Goal: Task Accomplishment & Management: Use online tool/utility

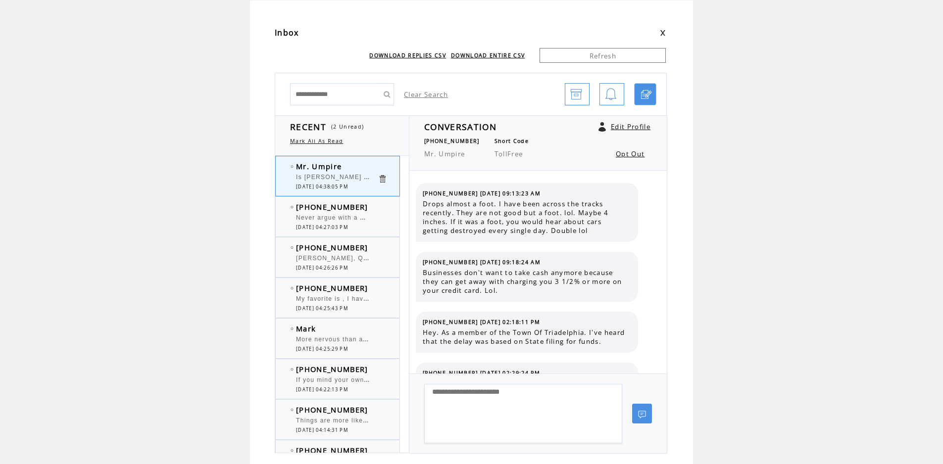
scroll to position [279, 0]
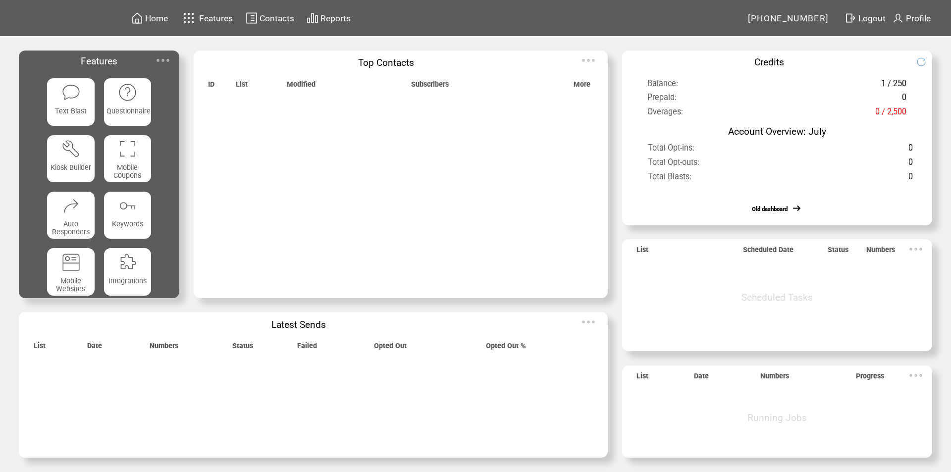
click at [164, 60] on img at bounding box center [163, 61] width 20 height 20
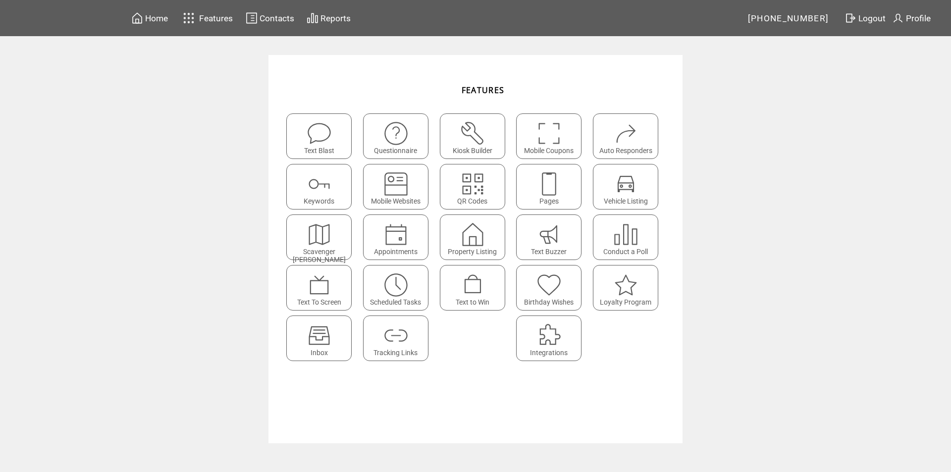
click at [323, 333] on img at bounding box center [319, 335] width 26 height 26
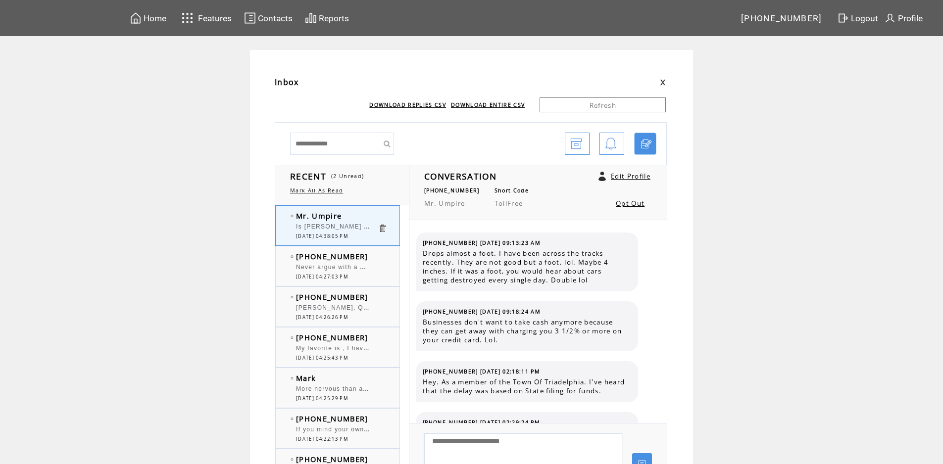
scroll to position [279, 0]
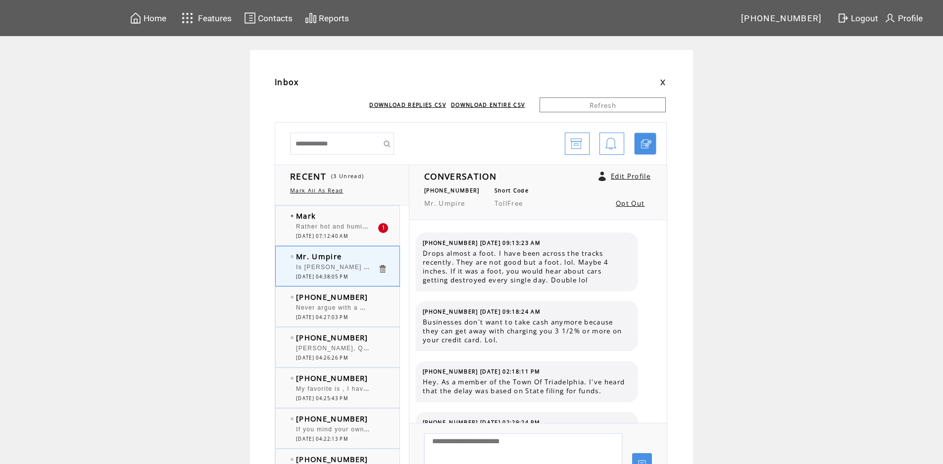
scroll to position [279, 0]
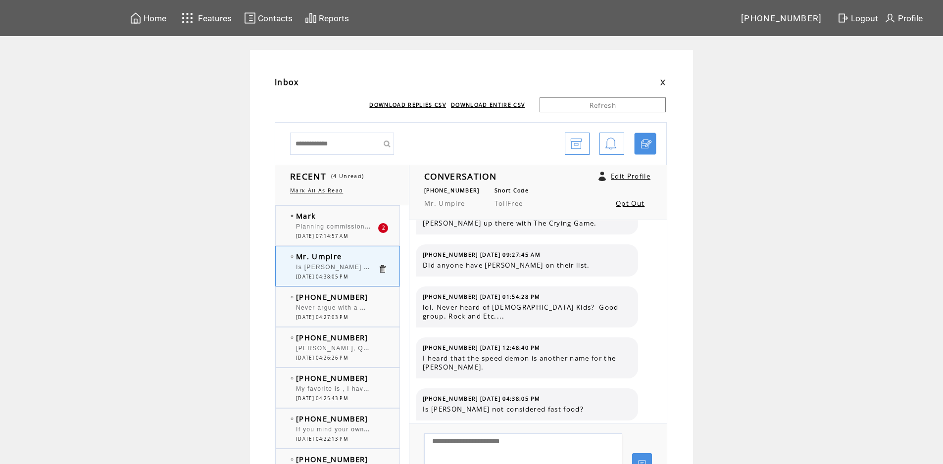
click at [343, 225] on span "Planning commission definitely needs new blood!!!" at bounding box center [378, 226] width 165 height 10
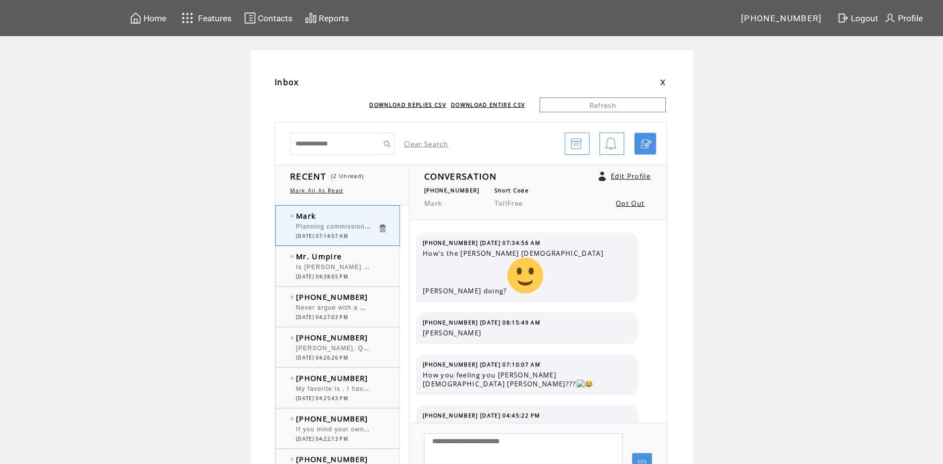
scroll to position [1298, 0]
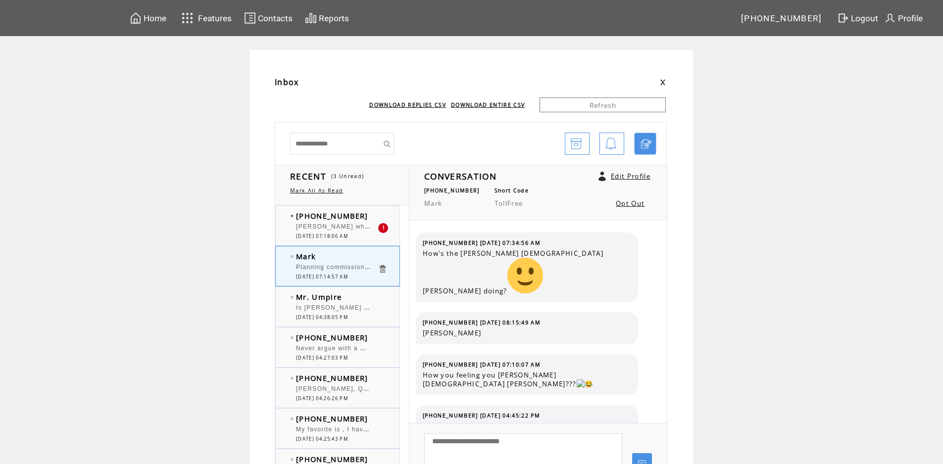
scroll to position [1270, 0]
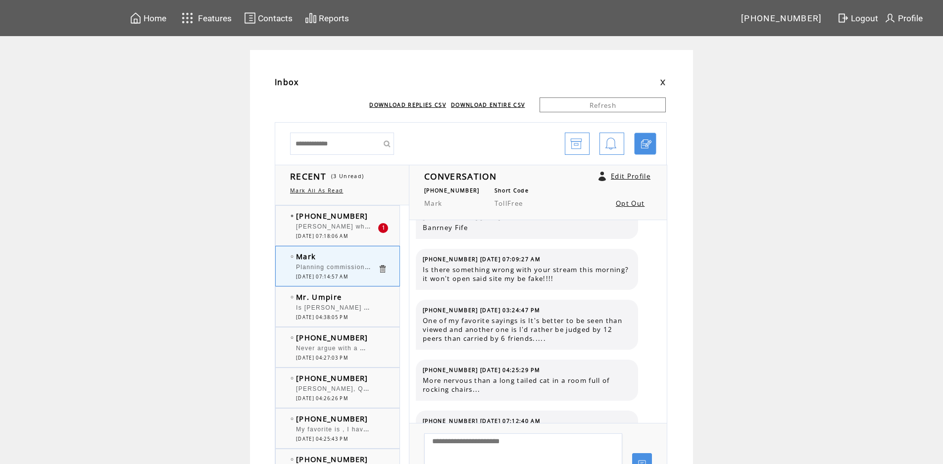
click at [334, 226] on span "[PERSON_NAME] when you ask the guy that was applying to build a coffee shop in …" at bounding box center [821, 226] width 1051 height 10
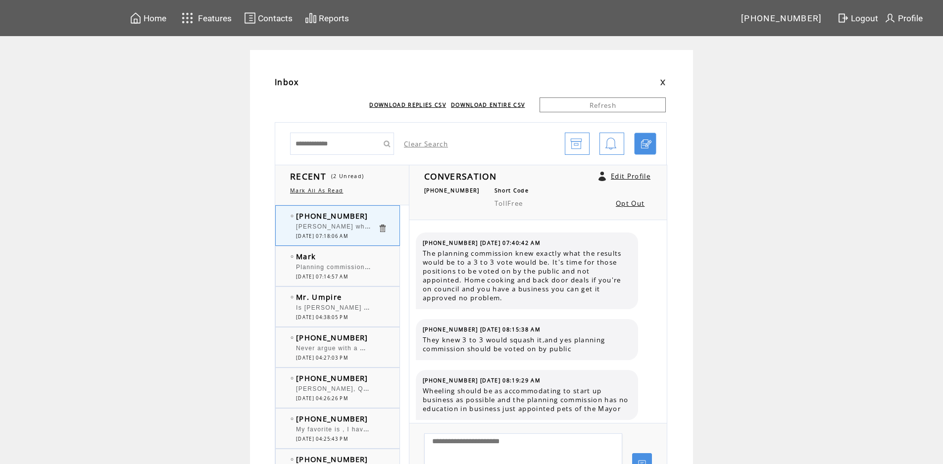
scroll to position [5858, 0]
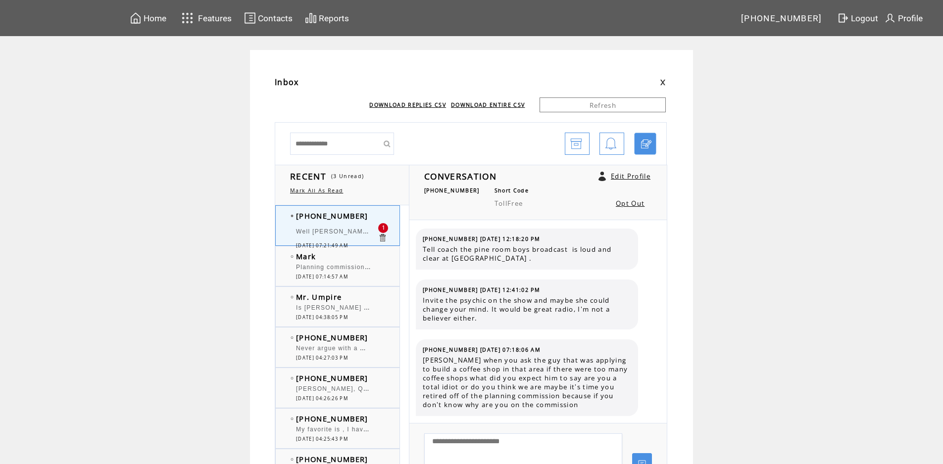
click at [330, 228] on span "Well [PERSON_NAME] your buddy [PERSON_NAME] was pretending to be Mayor of wheel…" at bounding box center [938, 231] width 1285 height 10
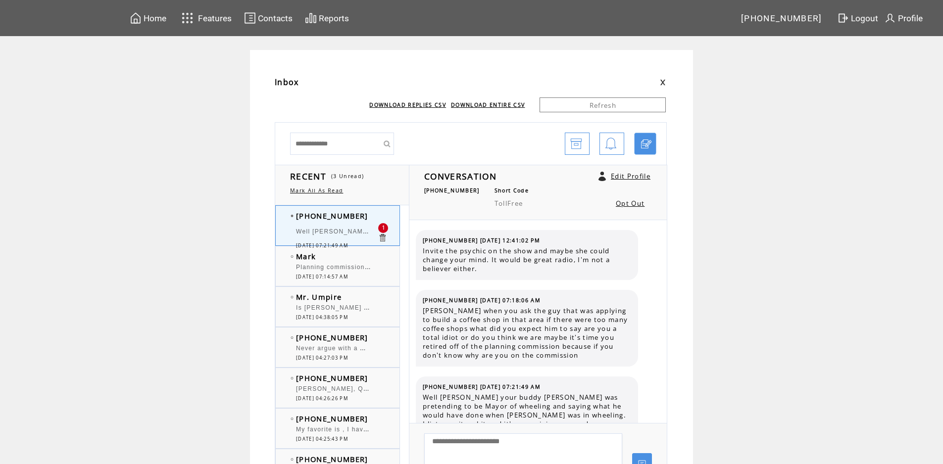
scroll to position [5954, 0]
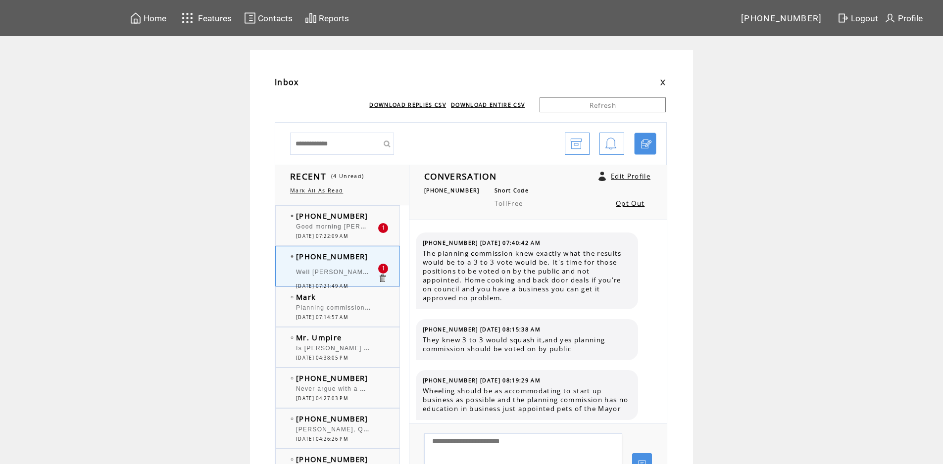
scroll to position [5890, 0]
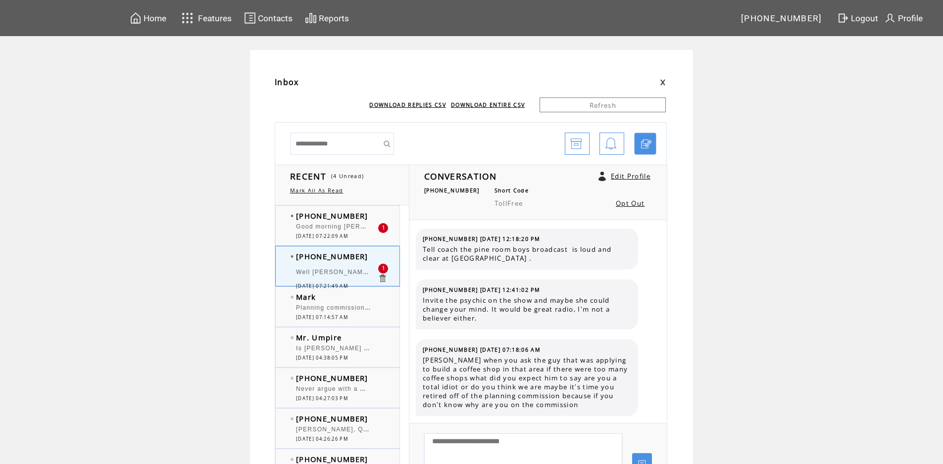
click at [350, 226] on span "Good morning [PERSON_NAME] and Big [PERSON_NAME]. There are less than 400 7Brew…" at bounding box center [488, 226] width 385 height 10
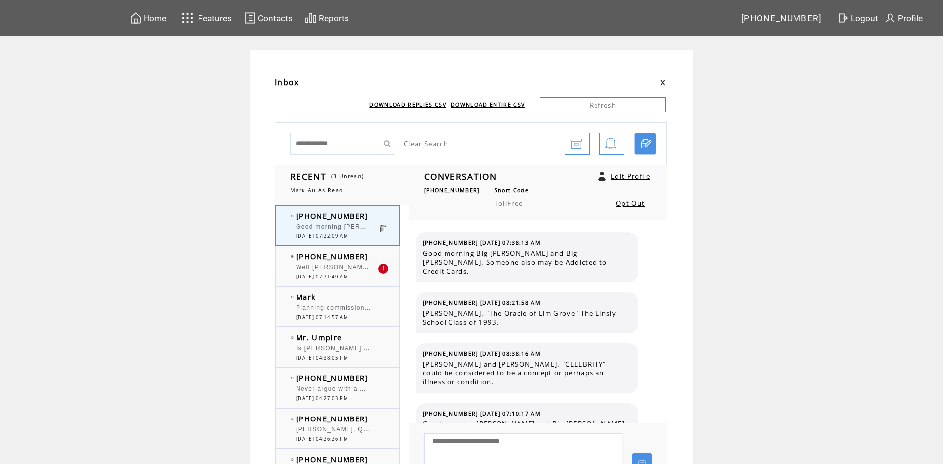
scroll to position [3483, 0]
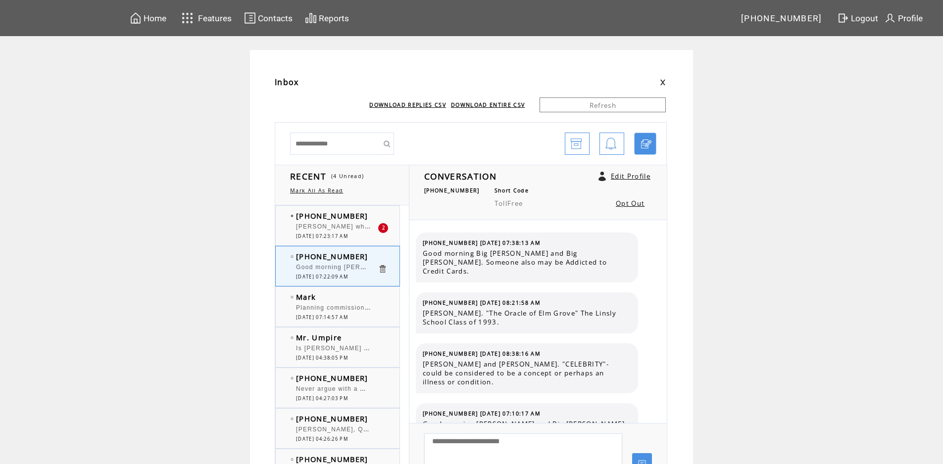
scroll to position [3483, 0]
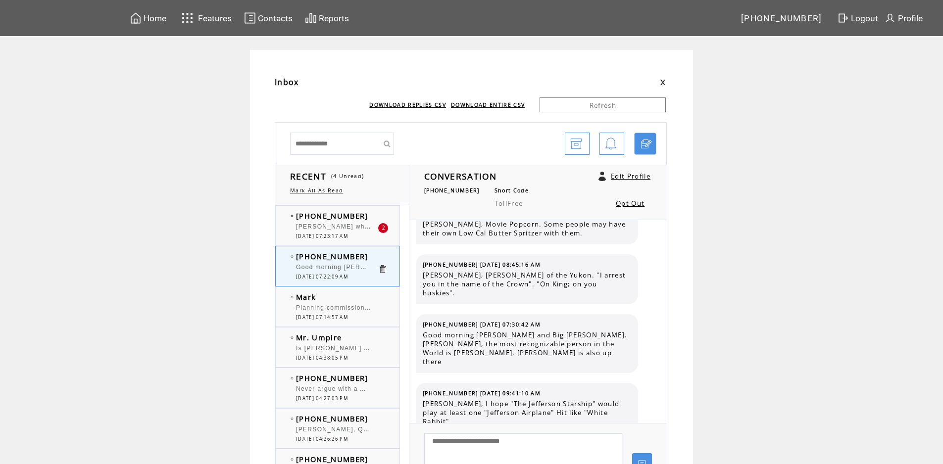
click at [354, 223] on span "[PERSON_NAME] what about a traffic study ? Whats the difference between that co…" at bounding box center [783, 226] width 975 height 10
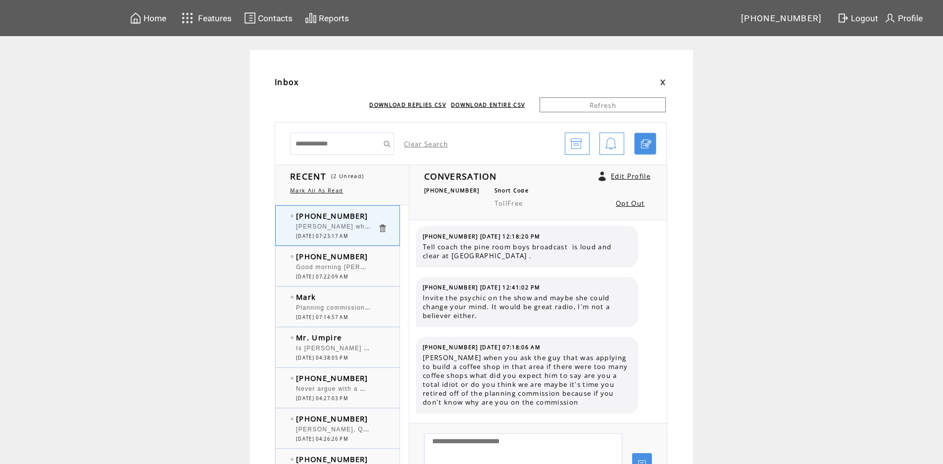
scroll to position [6041, 0]
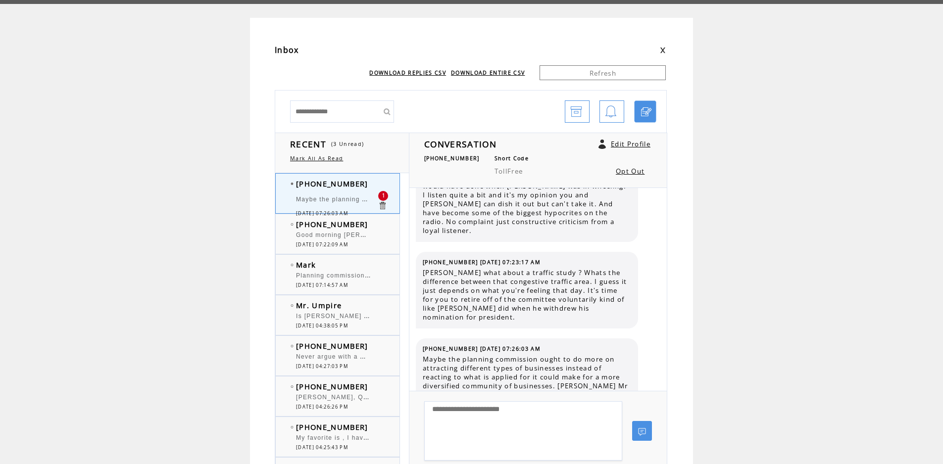
scroll to position [50, 0]
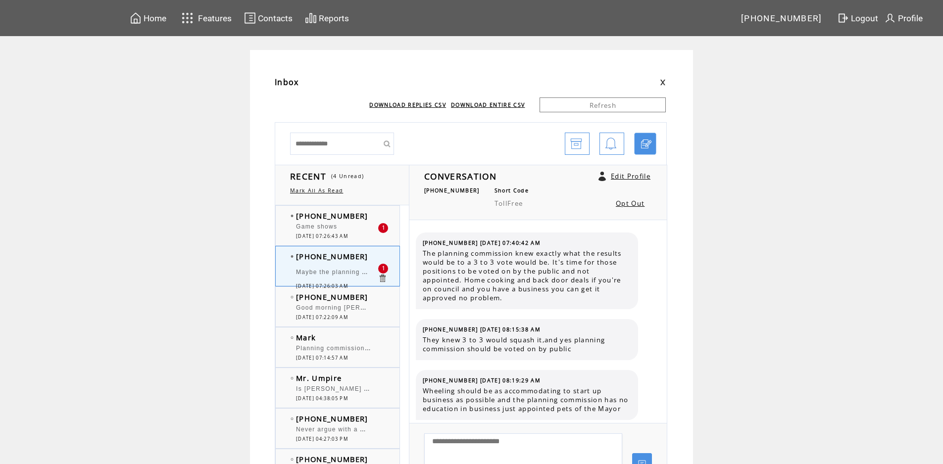
scroll to position [6072, 0]
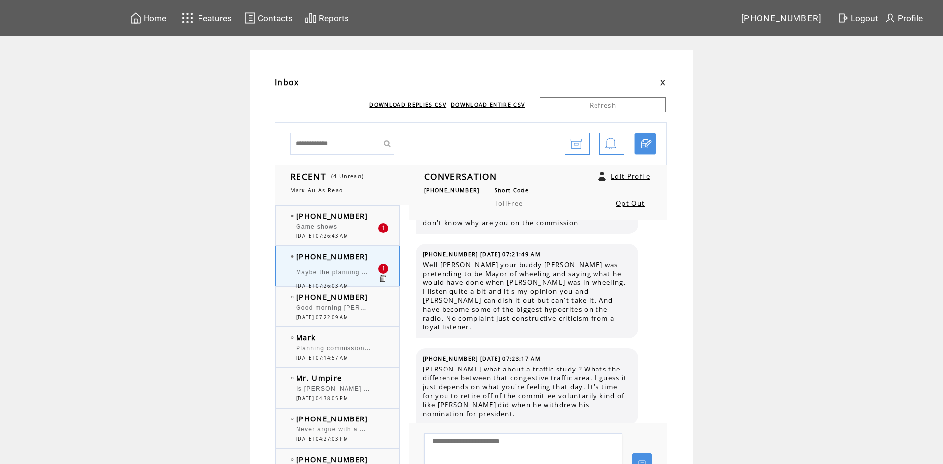
click at [347, 232] on div "Game shows" at bounding box center [337, 228] width 82 height 10
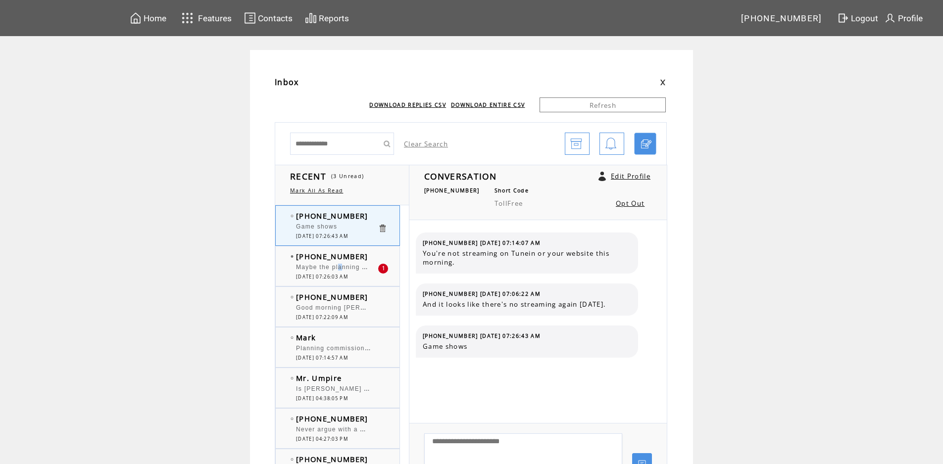
click at [346, 269] on span "Maybe the planning commission ought to do more on attracting different types of…" at bounding box center [908, 266] width 1225 height 10
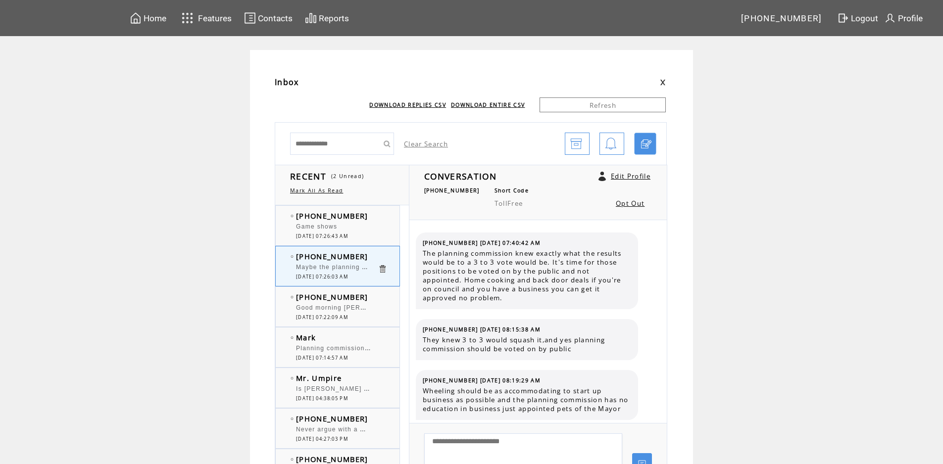
scroll to position [6136, 0]
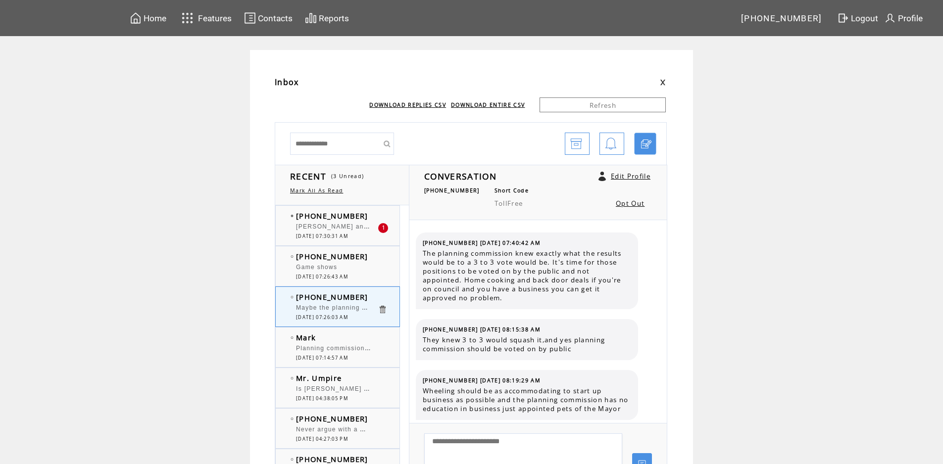
scroll to position [6072, 0]
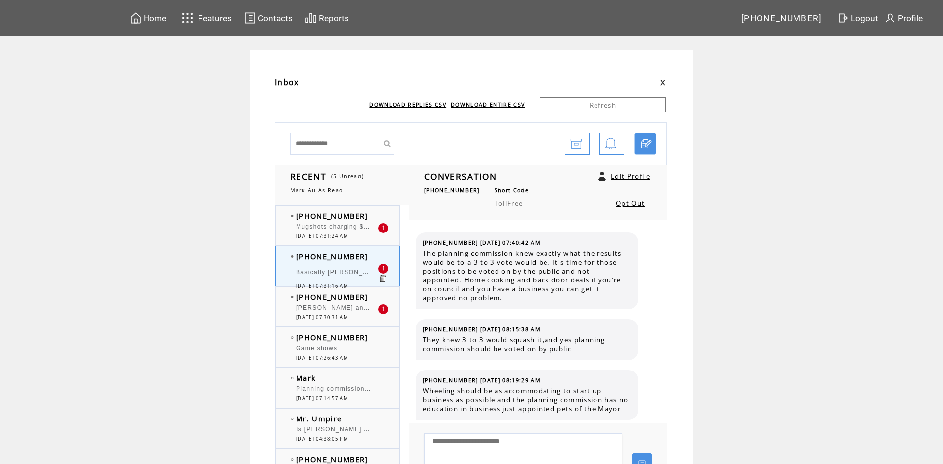
scroll to position [6132, 0]
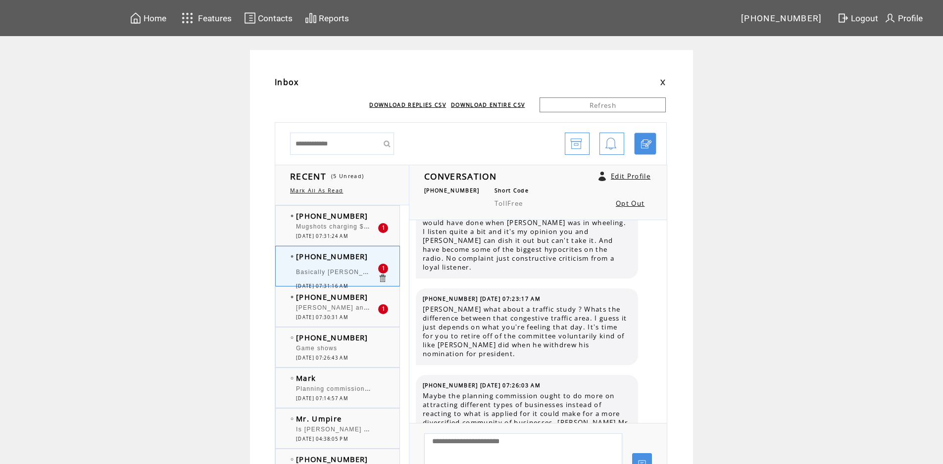
click at [359, 232] on div "Mugshots charging $7.49 for a medium iced coffee…. No thanks!" at bounding box center [337, 228] width 82 height 10
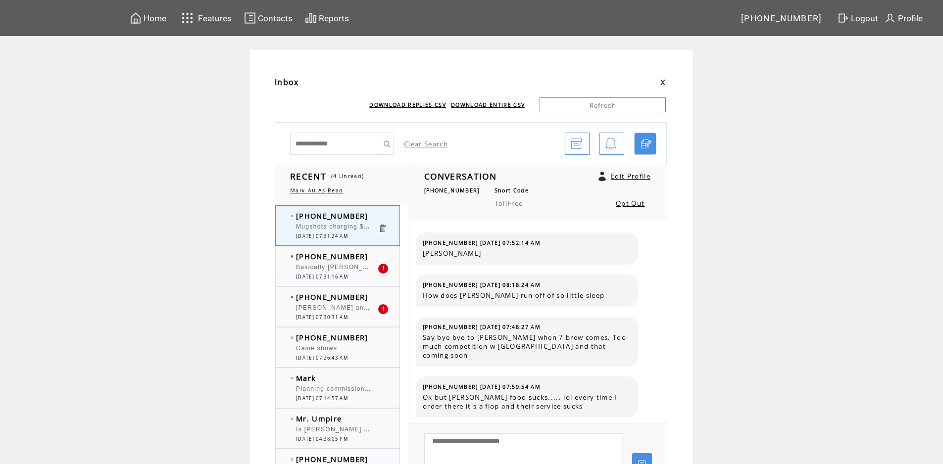
scroll to position [39, 0]
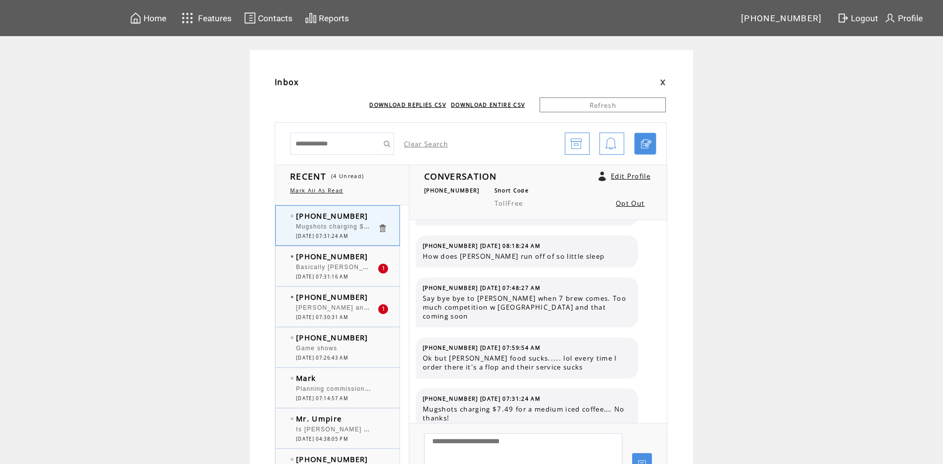
click at [328, 271] on div "Basically [PERSON_NAME] it seems to me that your position on the planning commi…" at bounding box center [337, 269] width 82 height 10
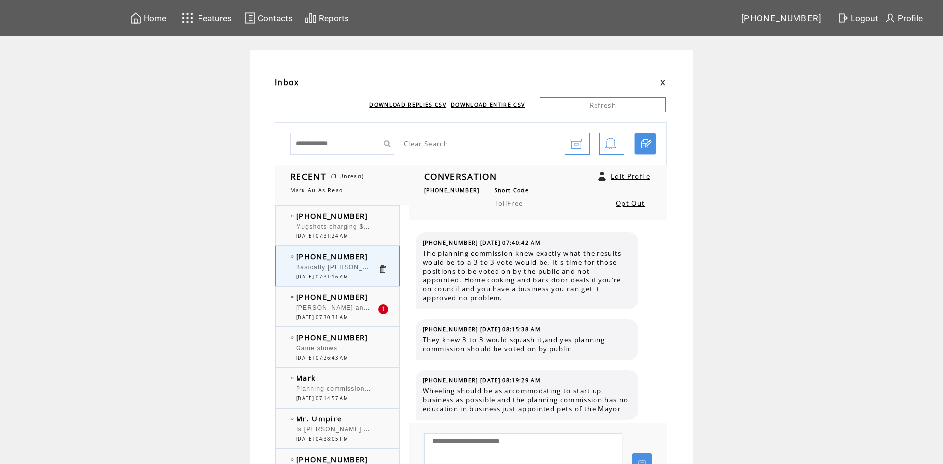
scroll to position [6196, 0]
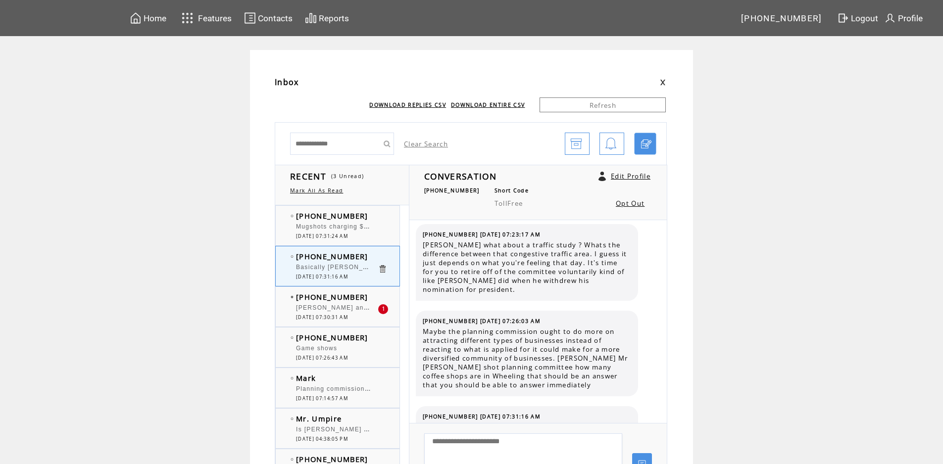
click at [339, 309] on span "[PERSON_NAME] and [PERSON_NAME]. Wagon Train, Bonanza, Gun smoke and [PERSON_NA…" at bounding box center [481, 307] width 370 height 10
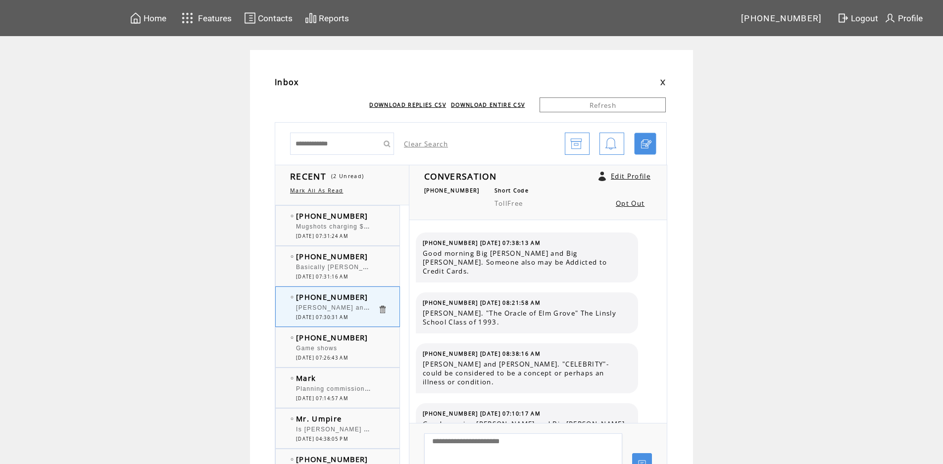
scroll to position [3534, 0]
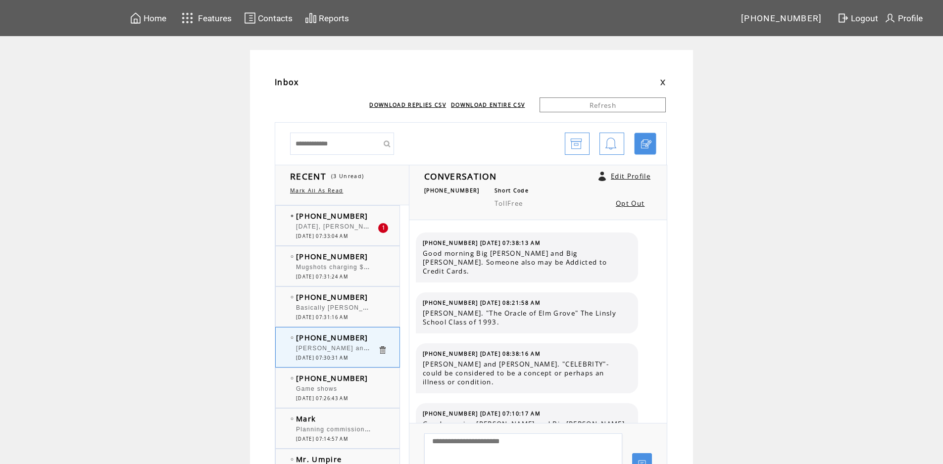
scroll to position [3534, 0]
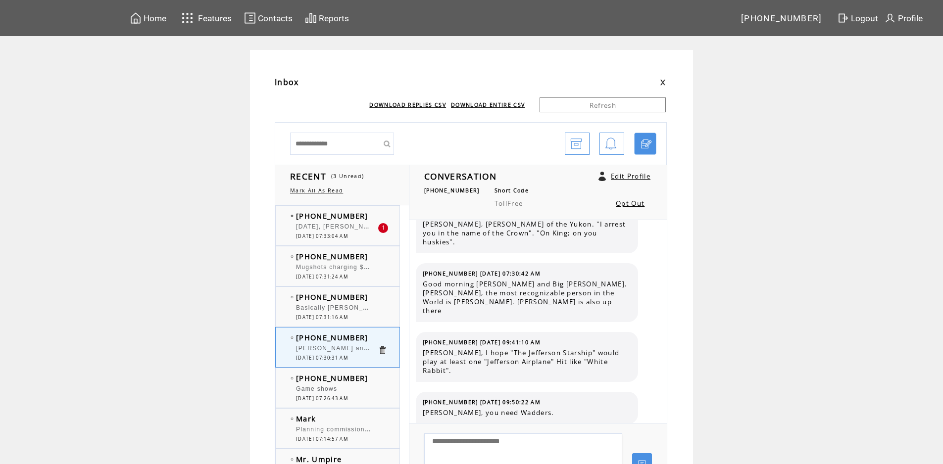
click at [345, 229] on span "[DATE], [PERSON_NAME] & [PERSON_NAME] begins on Prime. Jimo" at bounding box center [409, 226] width 226 height 10
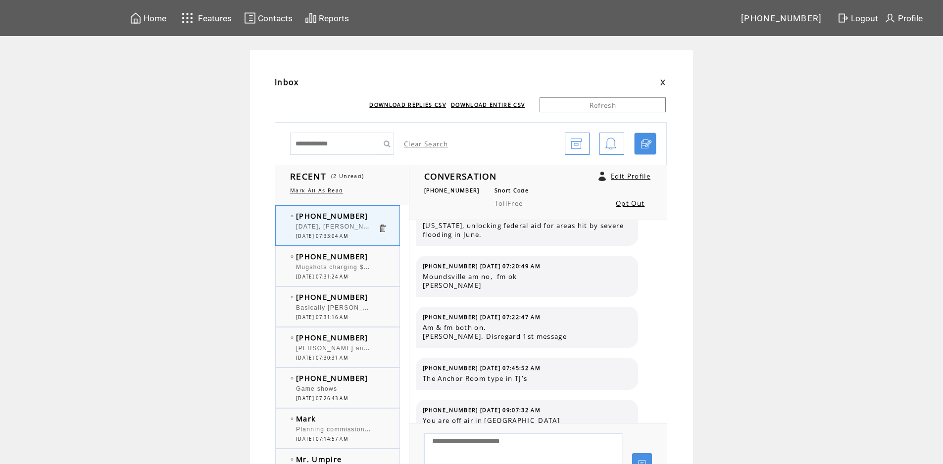
scroll to position [616, 0]
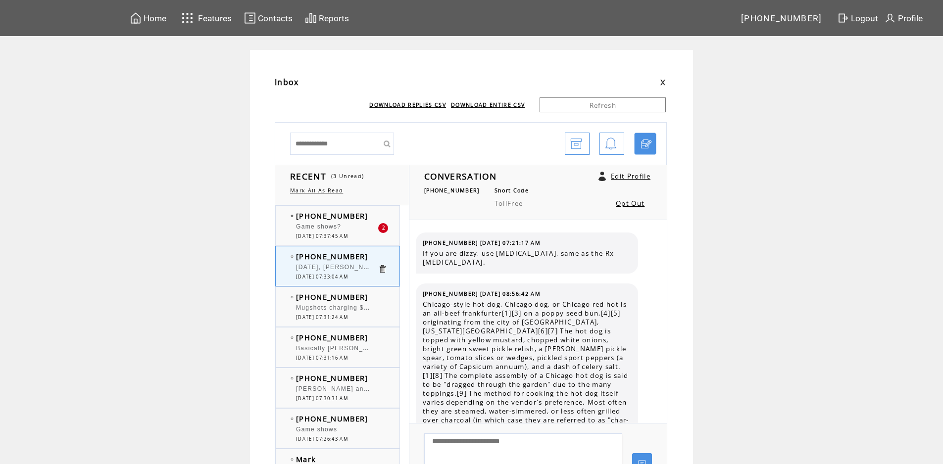
scroll to position [616, 0]
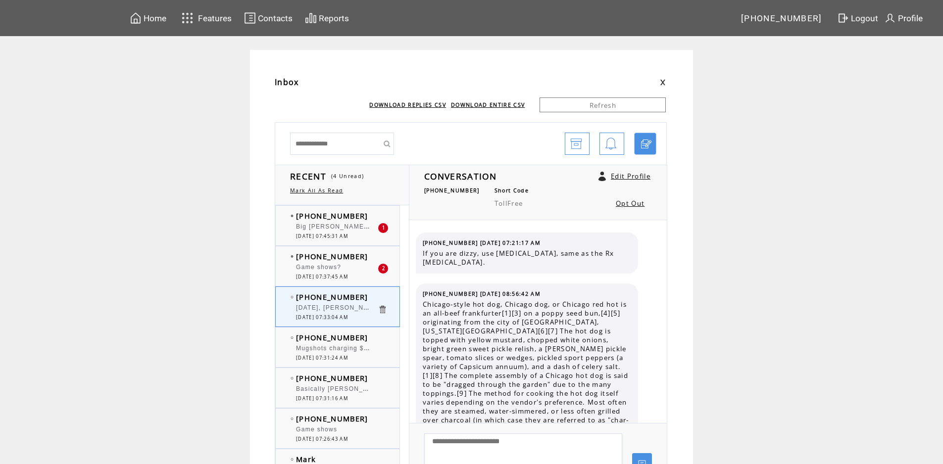
scroll to position [616, 0]
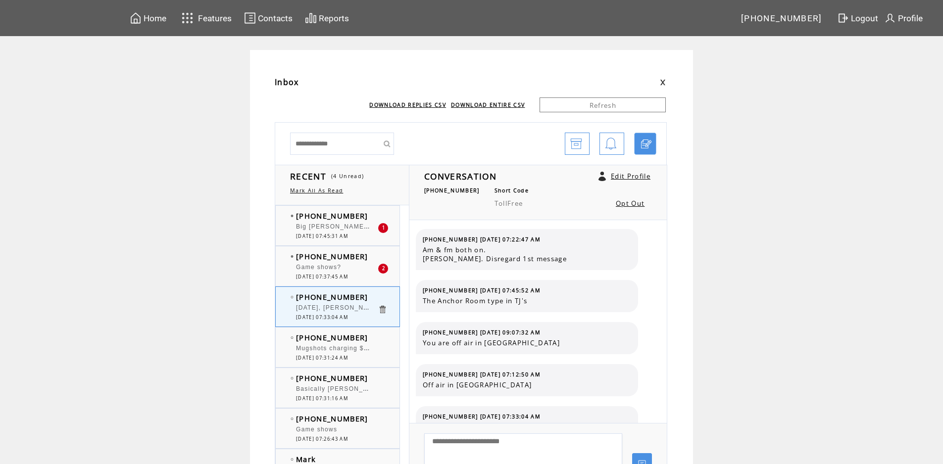
click at [348, 234] on span "08/13/2025 07:45:31 AM" at bounding box center [322, 236] width 52 height 6
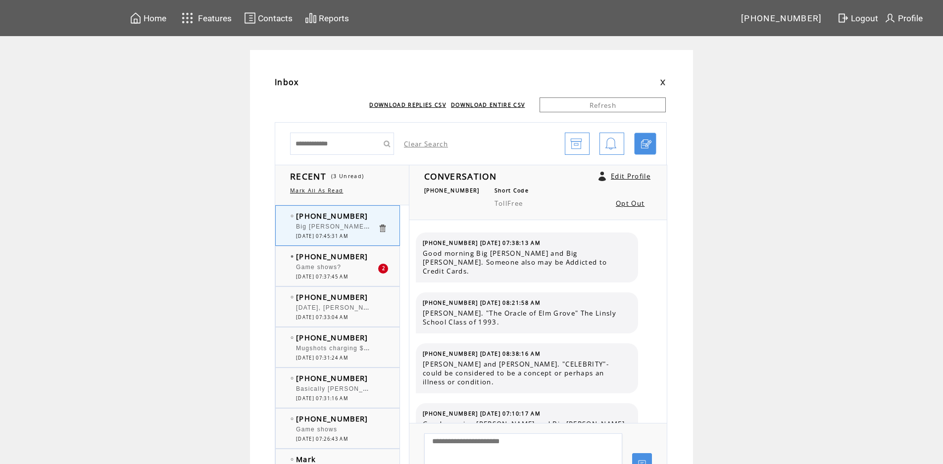
scroll to position [3627, 0]
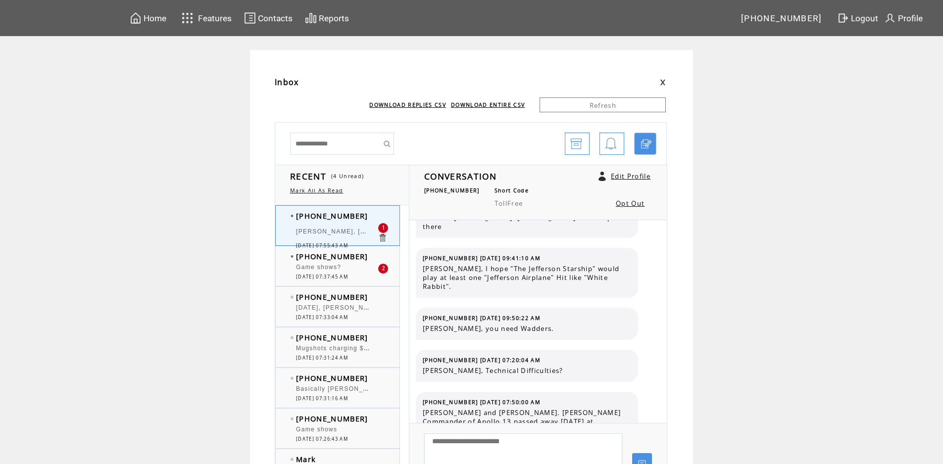
click at [363, 231] on span "[PERSON_NAME], [PERSON_NAME], 1969." at bounding box center [367, 231] width 142 height 10
click at [355, 265] on div "Game shows?" at bounding box center [337, 269] width 82 height 10
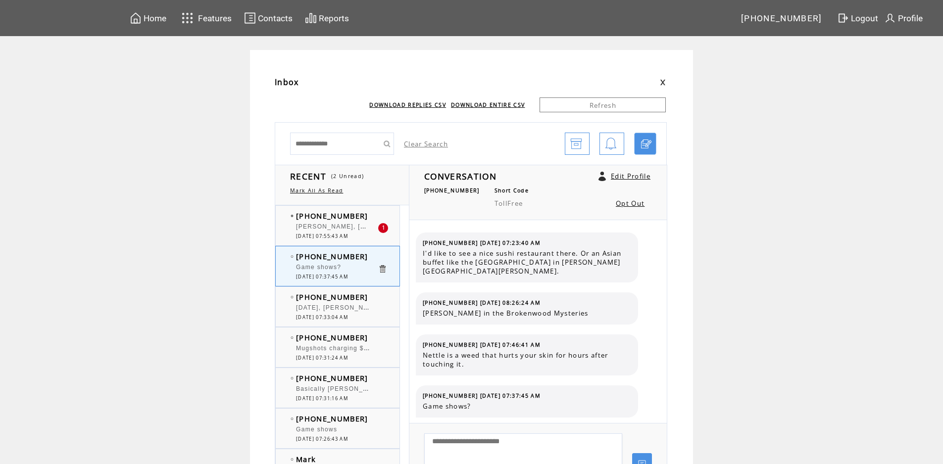
click at [336, 227] on span "[PERSON_NAME], [PERSON_NAME], 1969." at bounding box center [367, 226] width 142 height 10
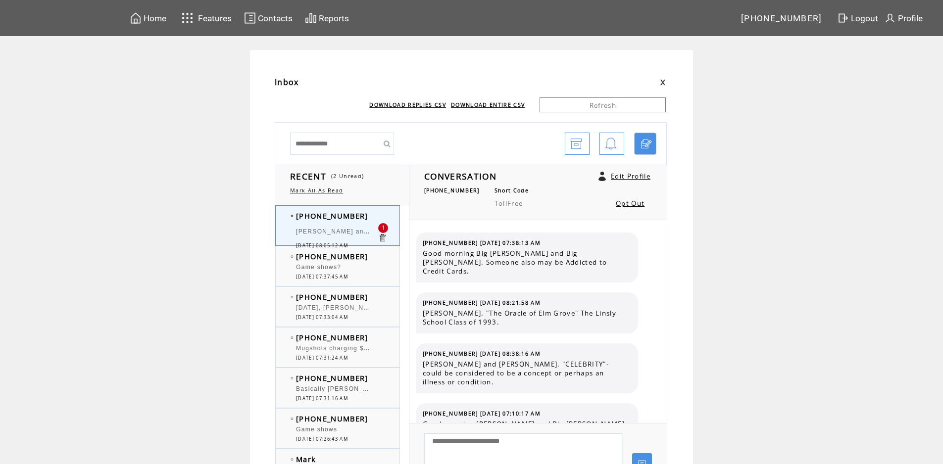
scroll to position [3720, 0]
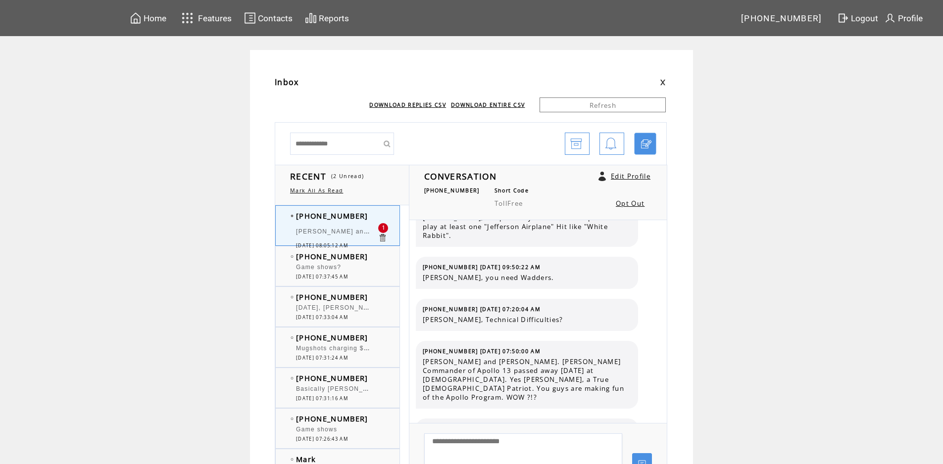
click at [359, 230] on span "[PERSON_NAME] and [PERSON_NAME]. ABC's Wide World of Sports. [DATE]-[DATE]." at bounding box center [437, 231] width 282 height 10
click at [363, 224] on td "[PERSON_NAME] and [PERSON_NAME]. ABC's Wide World of Sports. [DATE]-[DATE]." at bounding box center [337, 232] width 82 height 19
click at [358, 262] on div at bounding box center [337, 262] width 82 height 2
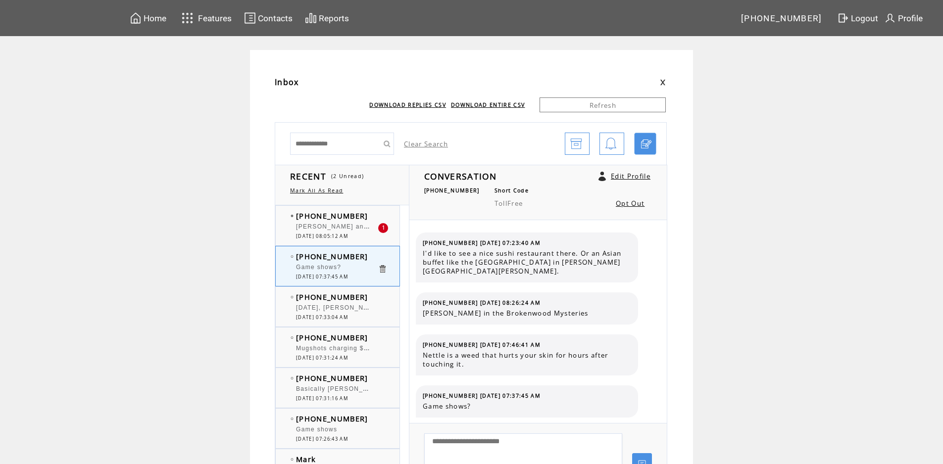
click at [338, 229] on span "[PERSON_NAME] and [PERSON_NAME]. ABC's Wide World of Sports. [DATE]-[DATE]." at bounding box center [437, 226] width 282 height 10
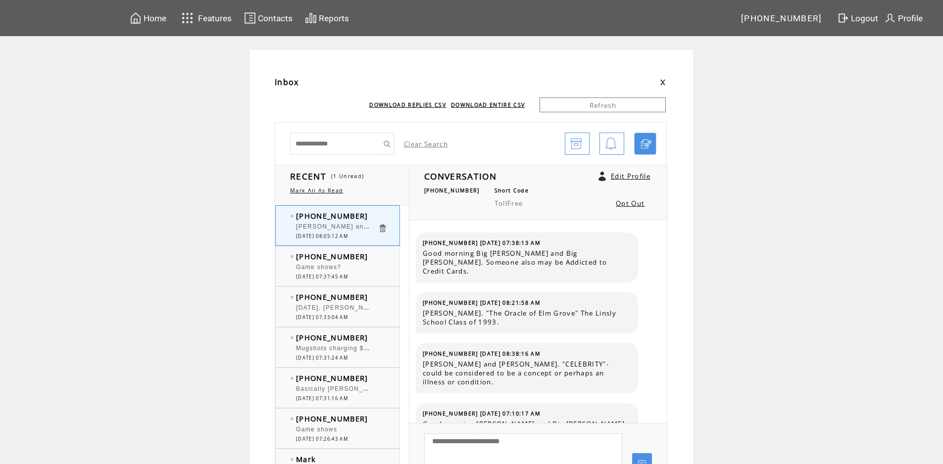
scroll to position [3720, 0]
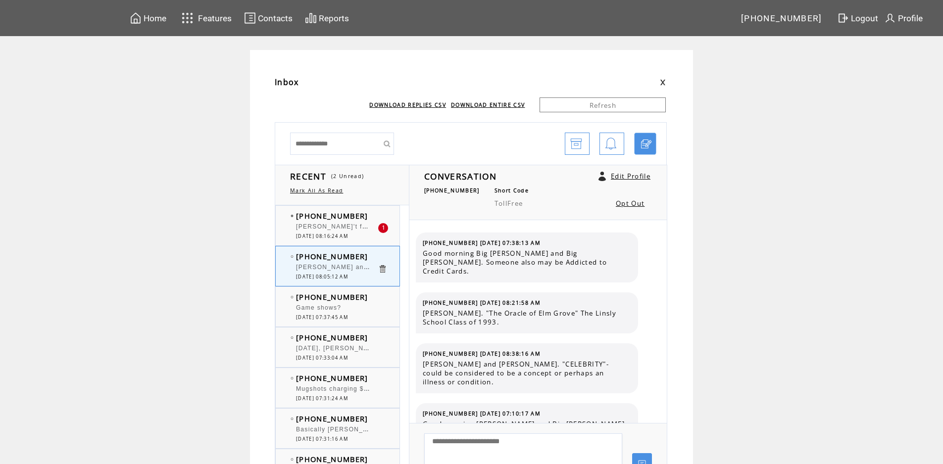
scroll to position [3720, 0]
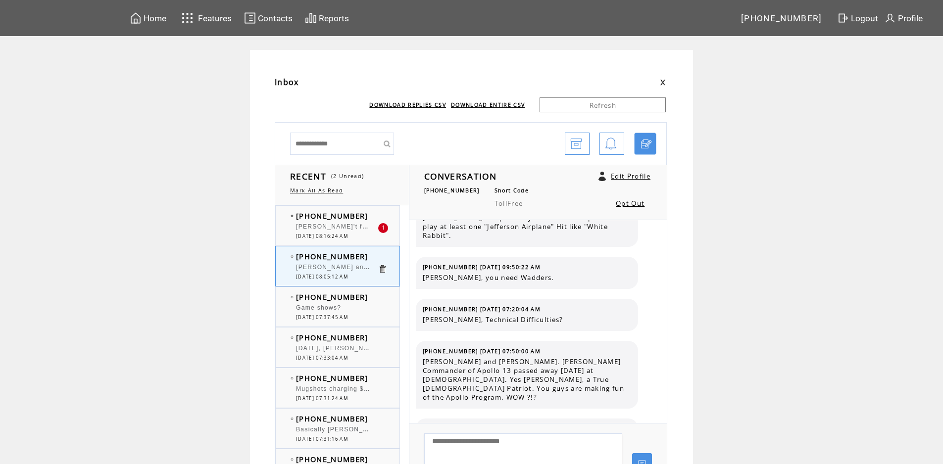
click at [343, 232] on div "[PERSON_NAME]'t forget sit coms. [PERSON_NAME] and [PERSON_NAME], I Love [PERSO…" at bounding box center [337, 228] width 82 height 10
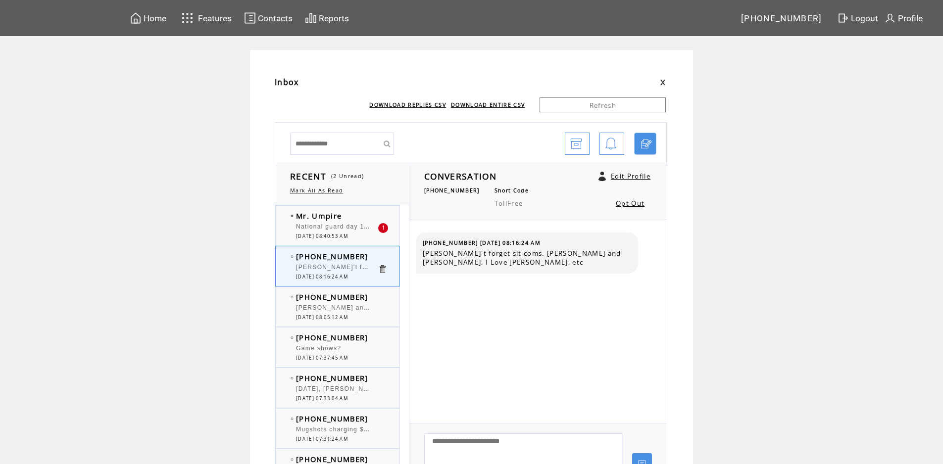
click at [344, 232] on div "National guard day 1 in [GEOGRAPHIC_DATA]. White House press secretary [PERSON_…" at bounding box center [337, 228] width 82 height 10
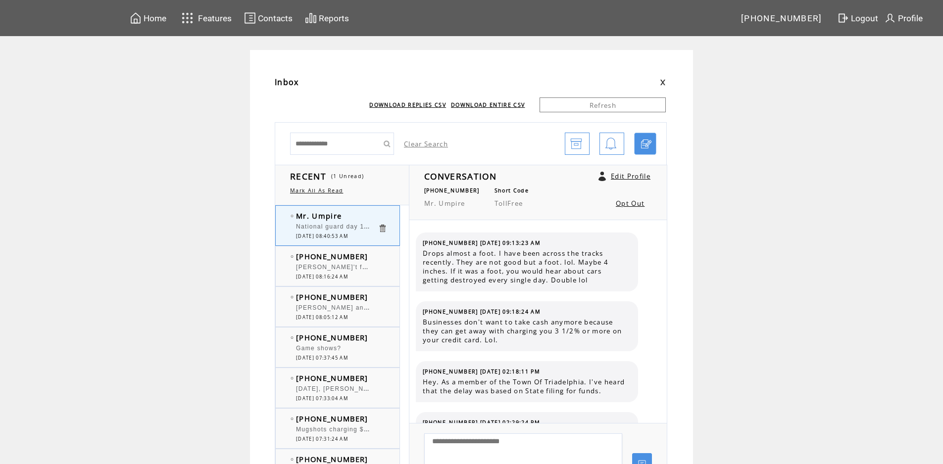
scroll to position [374, 0]
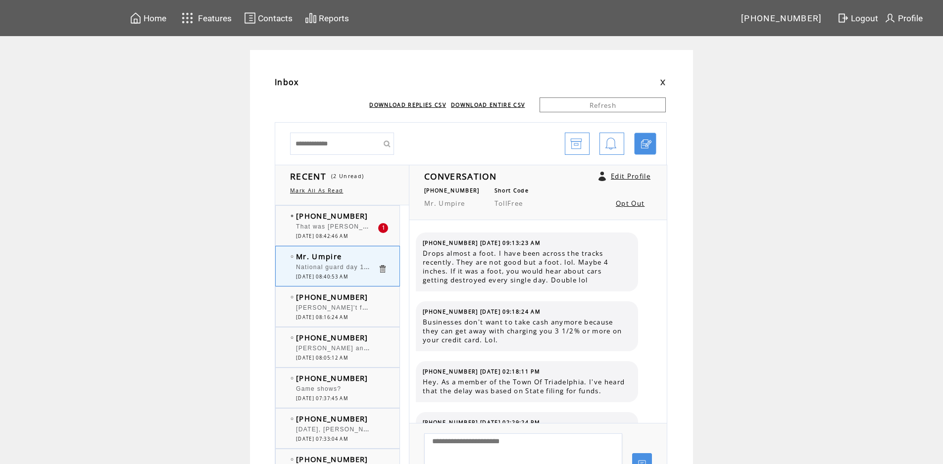
scroll to position [374, 0]
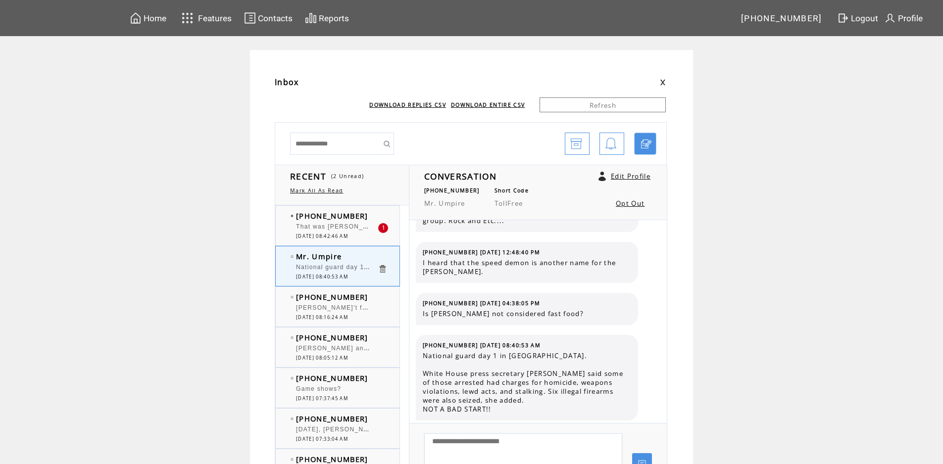
click at [348, 234] on span "[DATE] 08:42:46 AM" at bounding box center [322, 236] width 52 height 6
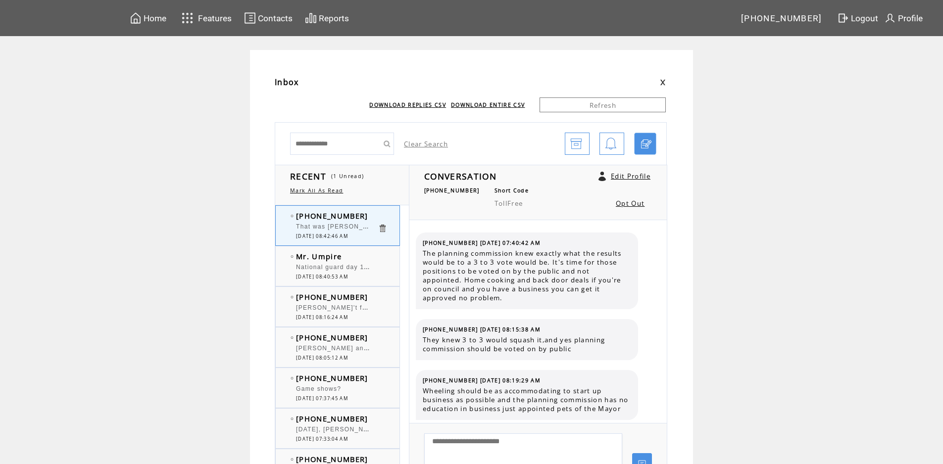
scroll to position [6256, 0]
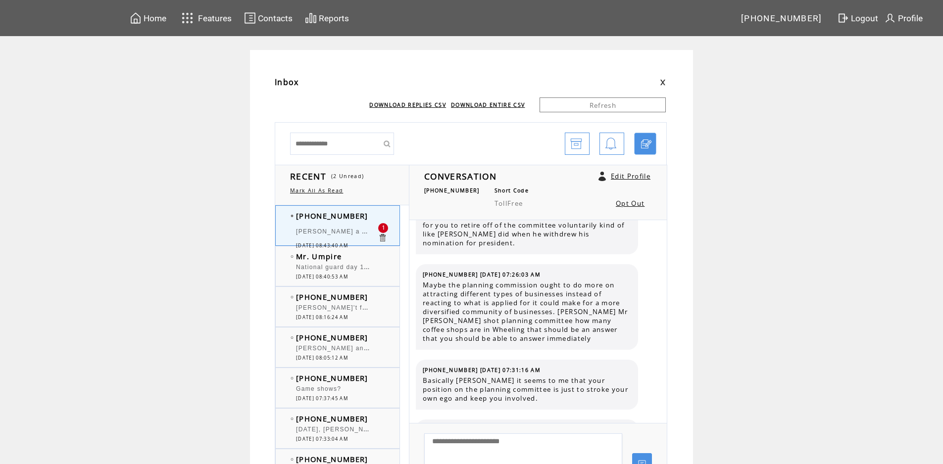
click at [346, 220] on span "[PHONE_NUMBER]" at bounding box center [332, 216] width 72 height 10
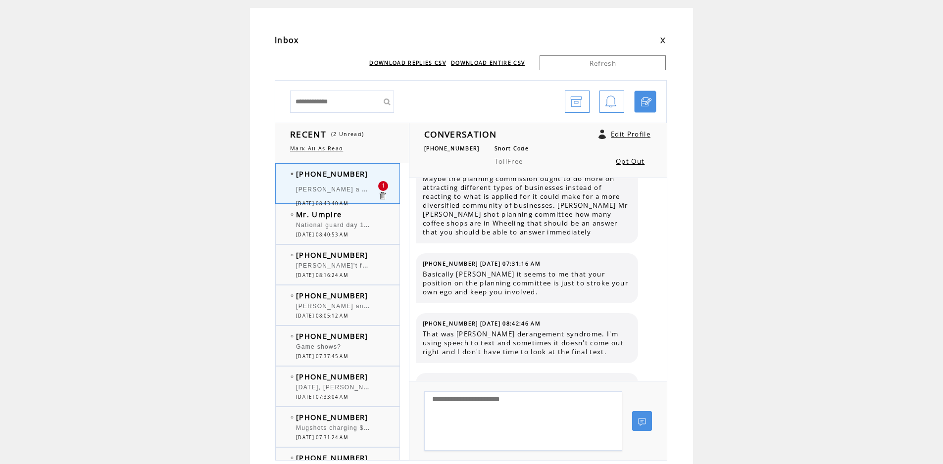
scroll to position [99, 0]
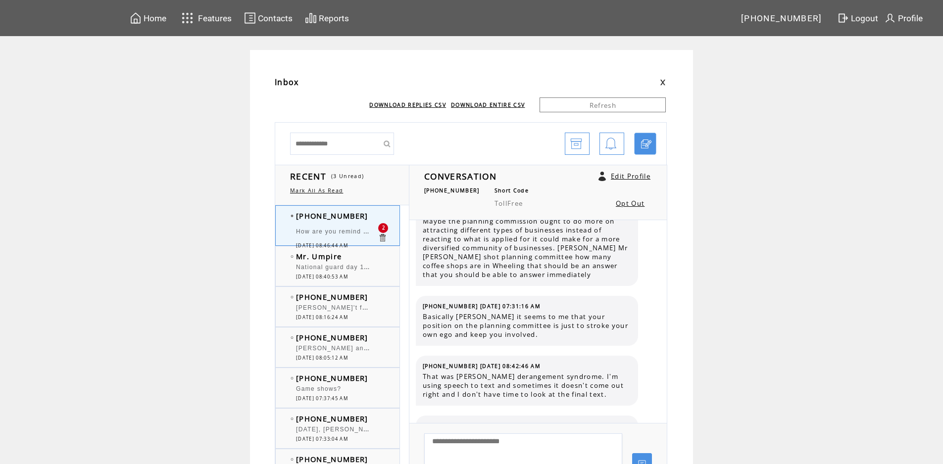
scroll to position [6289, 0]
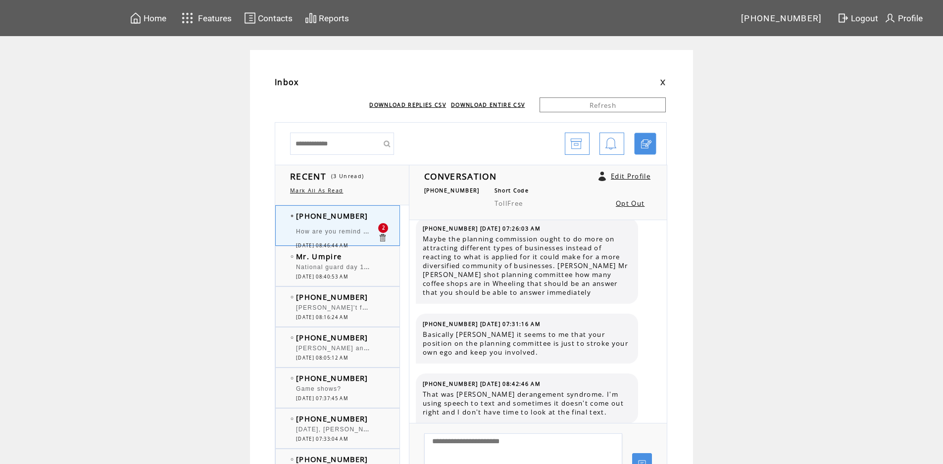
click at [361, 240] on td "How are you remind me of the character on [PERSON_NAME] [PERSON_NAME] serenity …" at bounding box center [337, 232] width 82 height 19
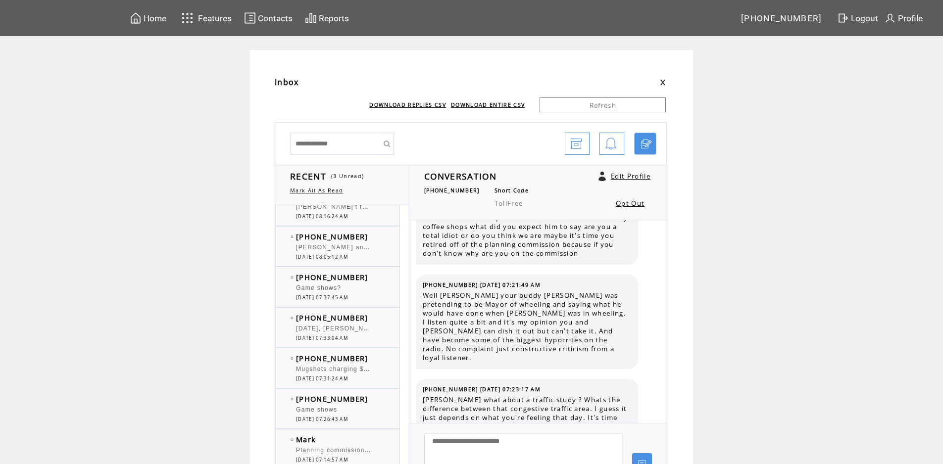
scroll to position [0, 0]
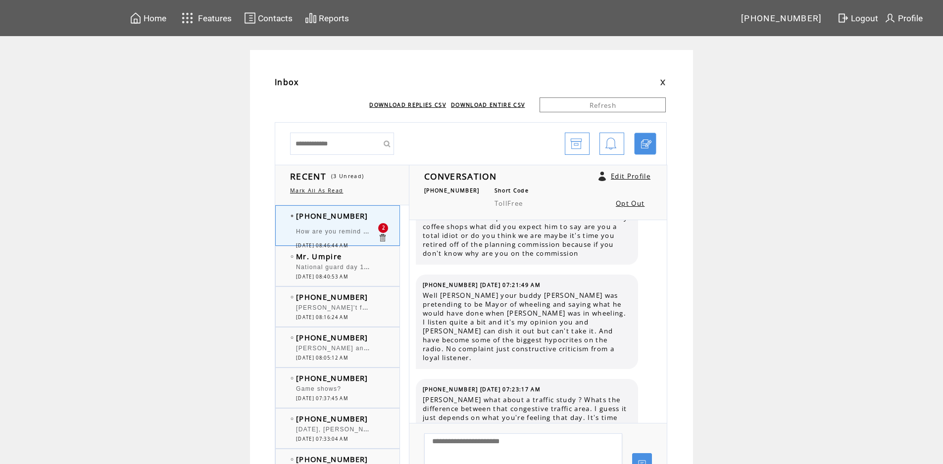
click at [341, 267] on span "National guard day 1 in [GEOGRAPHIC_DATA]. White House press secretary [PERSON_…" at bounding box center [730, 266] width 868 height 10
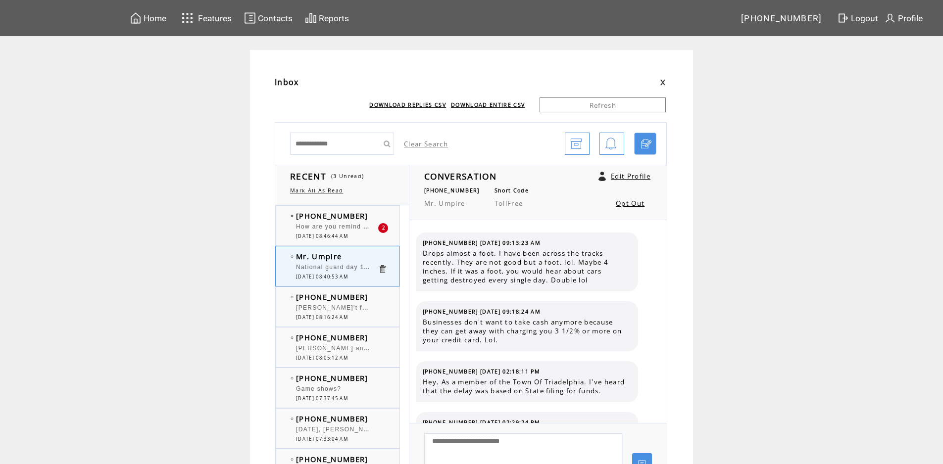
click at [345, 231] on div "How are you remind me of the character on [PERSON_NAME] [PERSON_NAME] serenity …" at bounding box center [337, 228] width 82 height 10
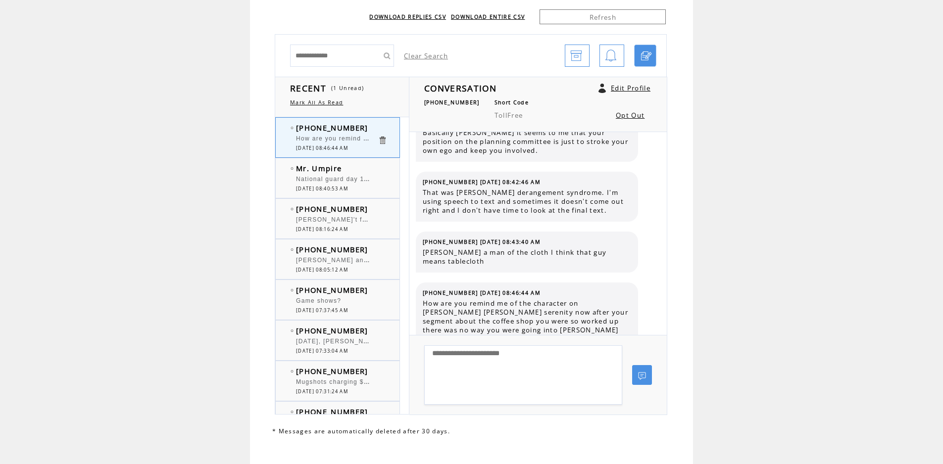
scroll to position [99, 0]
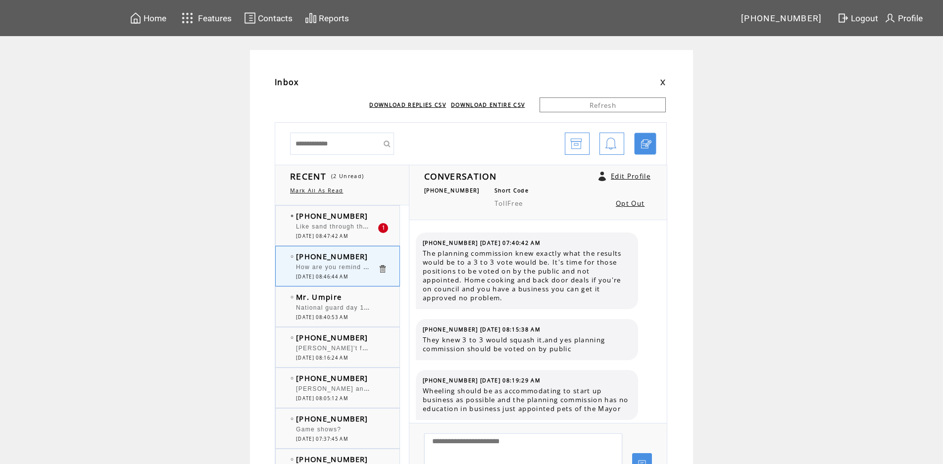
scroll to position [6338, 0]
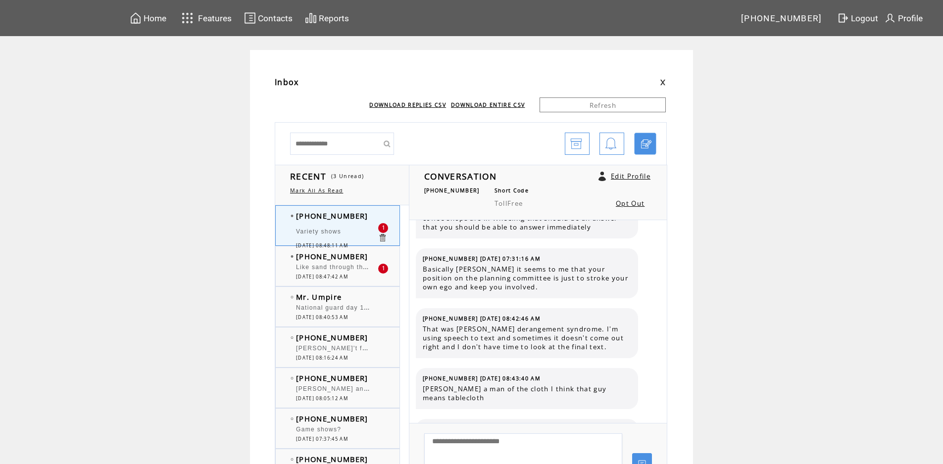
scroll to position [6331, 0]
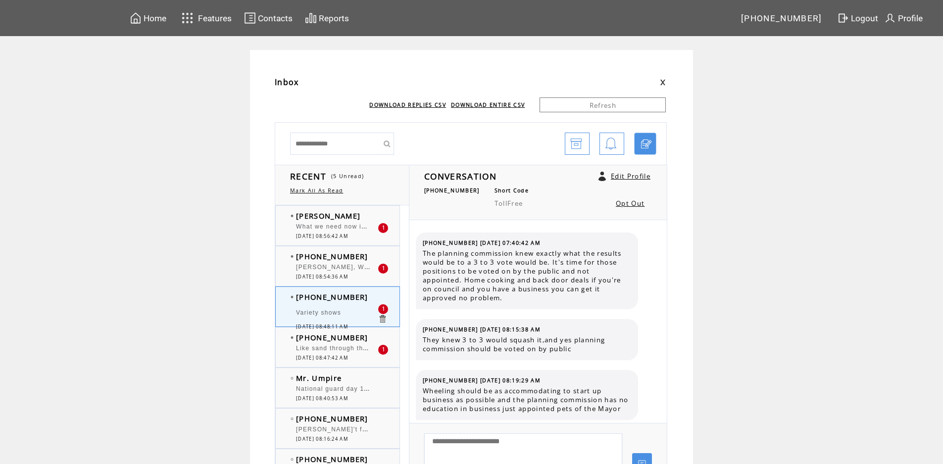
scroll to position [6380, 0]
